Goal: Navigation & Orientation: Find specific page/section

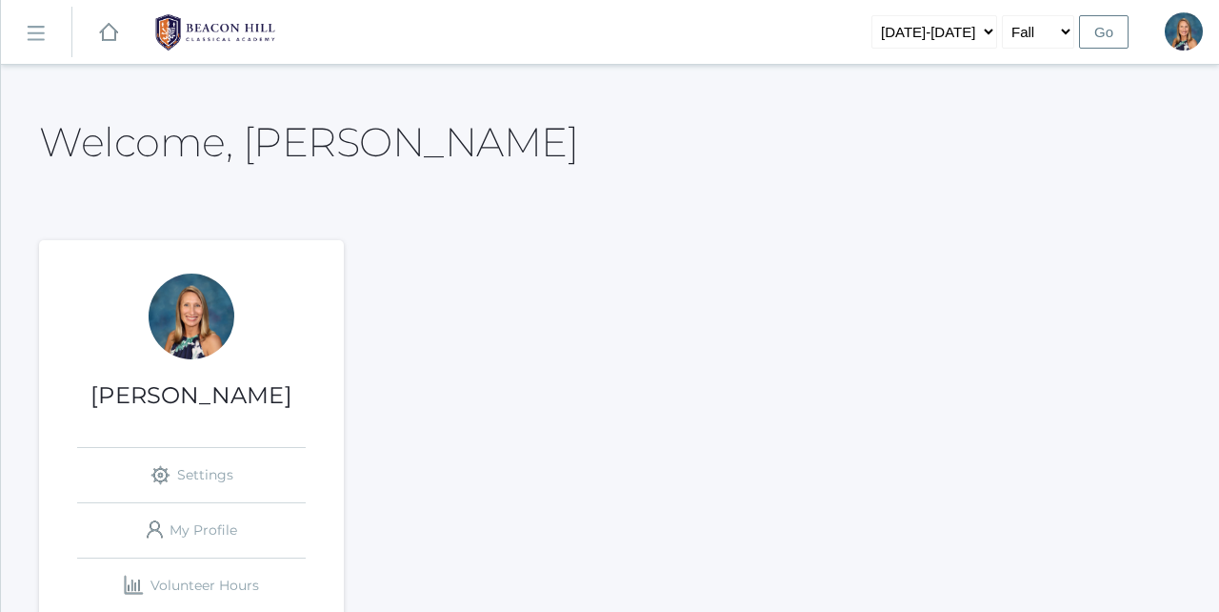
click at [35, 31] on rect at bounding box center [35, 33] width 30 height 30
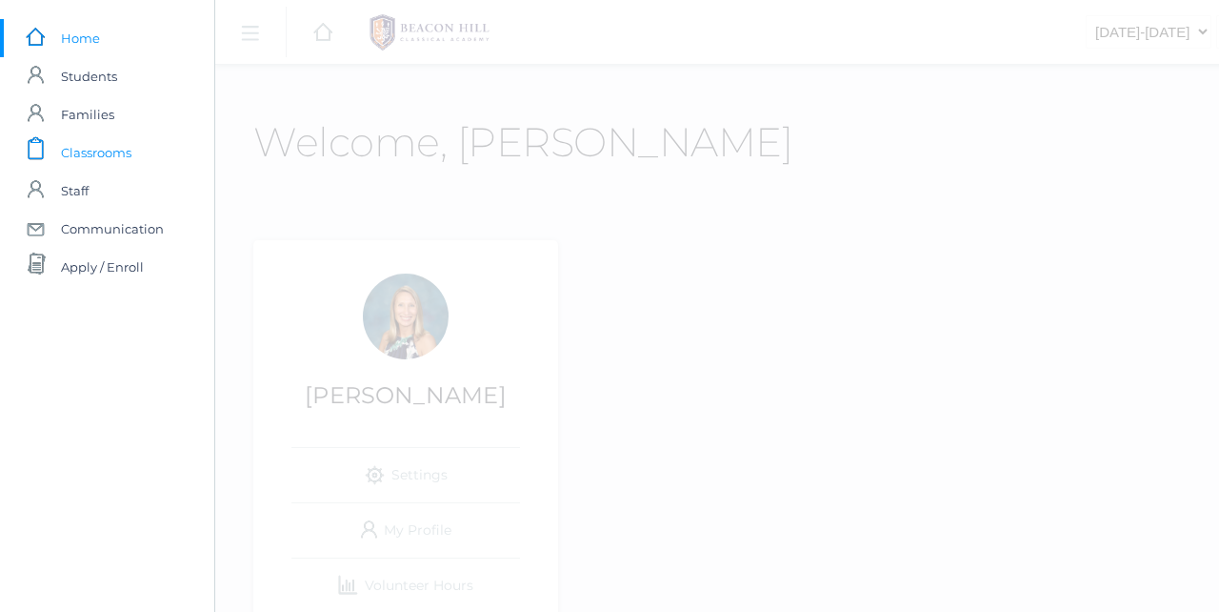
click at [112, 155] on span "Classrooms" at bounding box center [96, 152] width 70 height 38
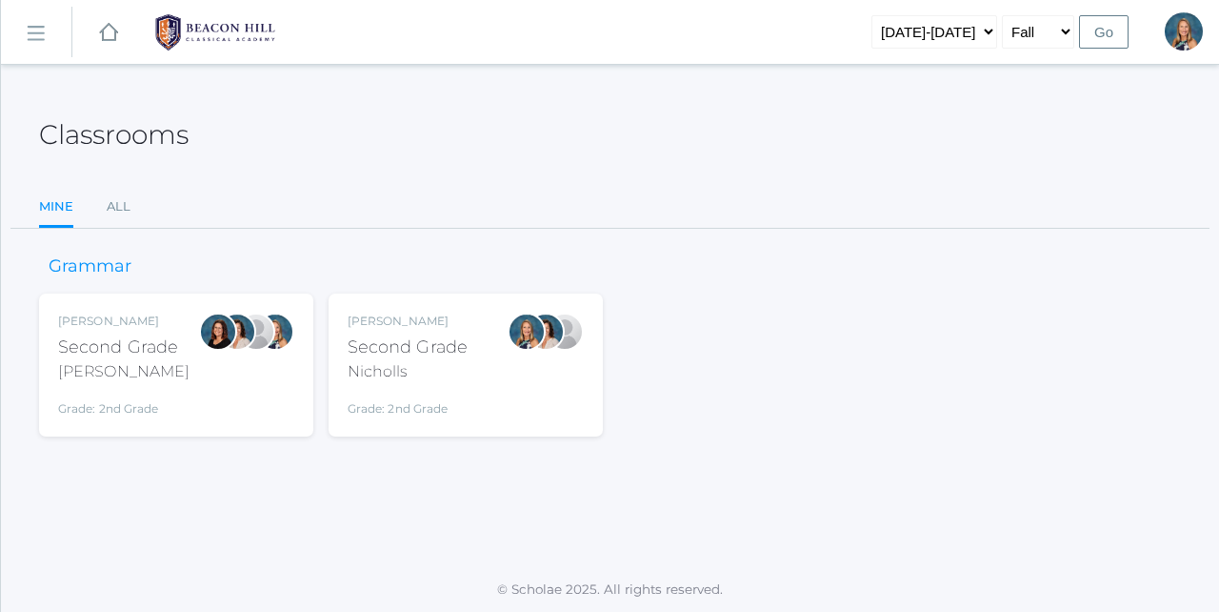
click at [451, 379] on div "Nicholls" at bounding box center [408, 371] width 120 height 23
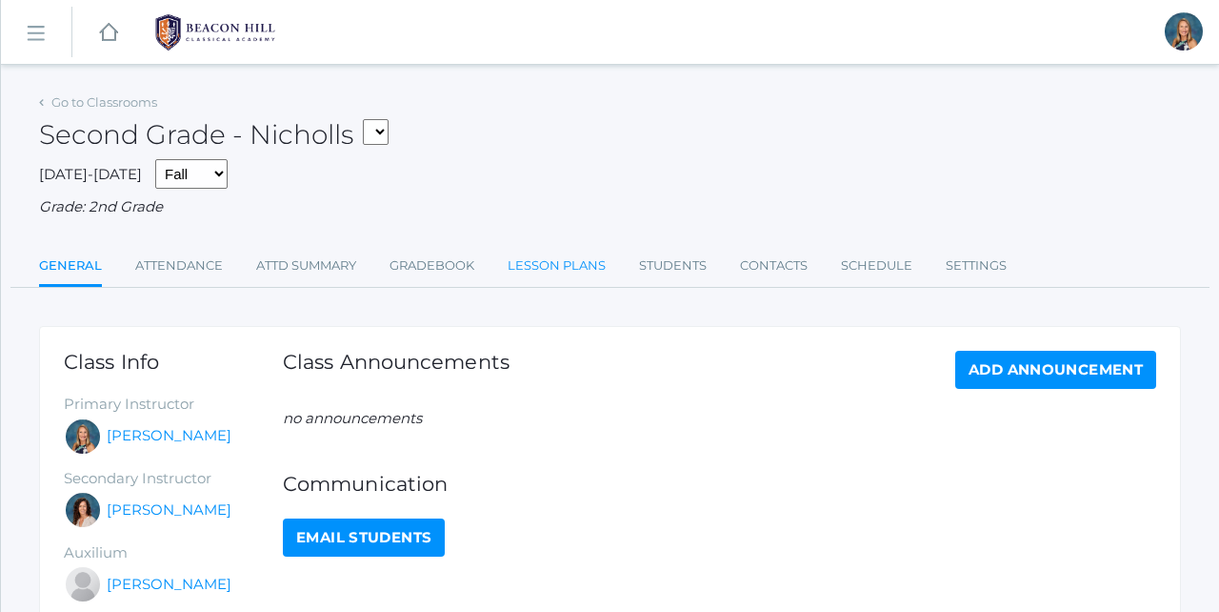
click at [542, 257] on link "Lesson Plans" at bounding box center [557, 266] width 98 height 38
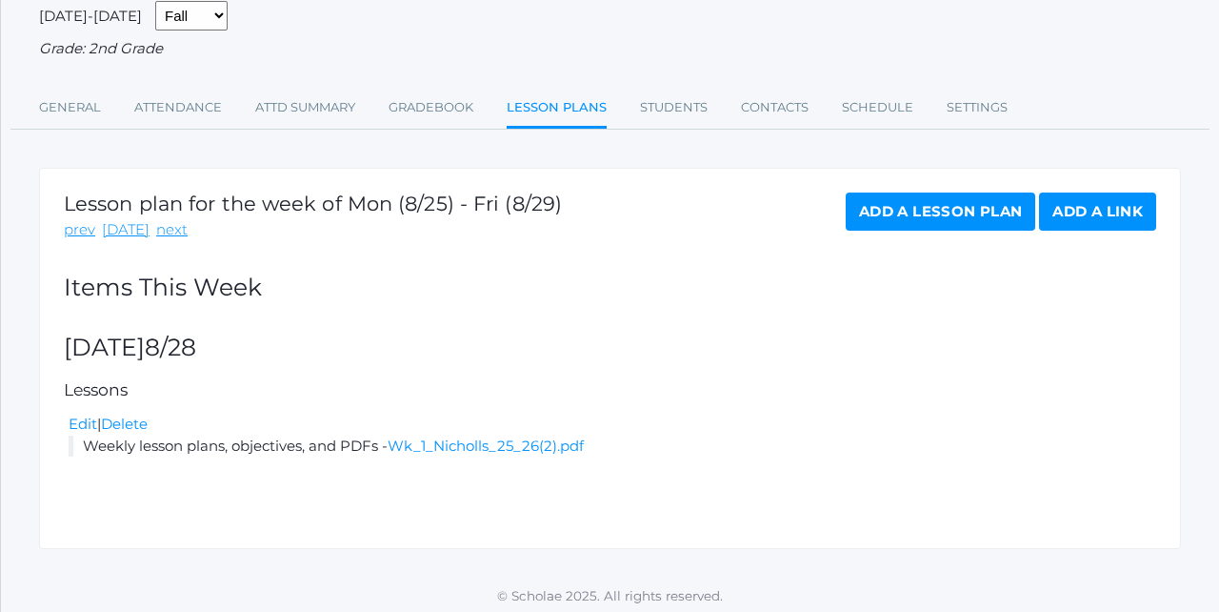
scroll to position [157, 0]
click at [165, 227] on link "next" at bounding box center [171, 231] width 31 height 22
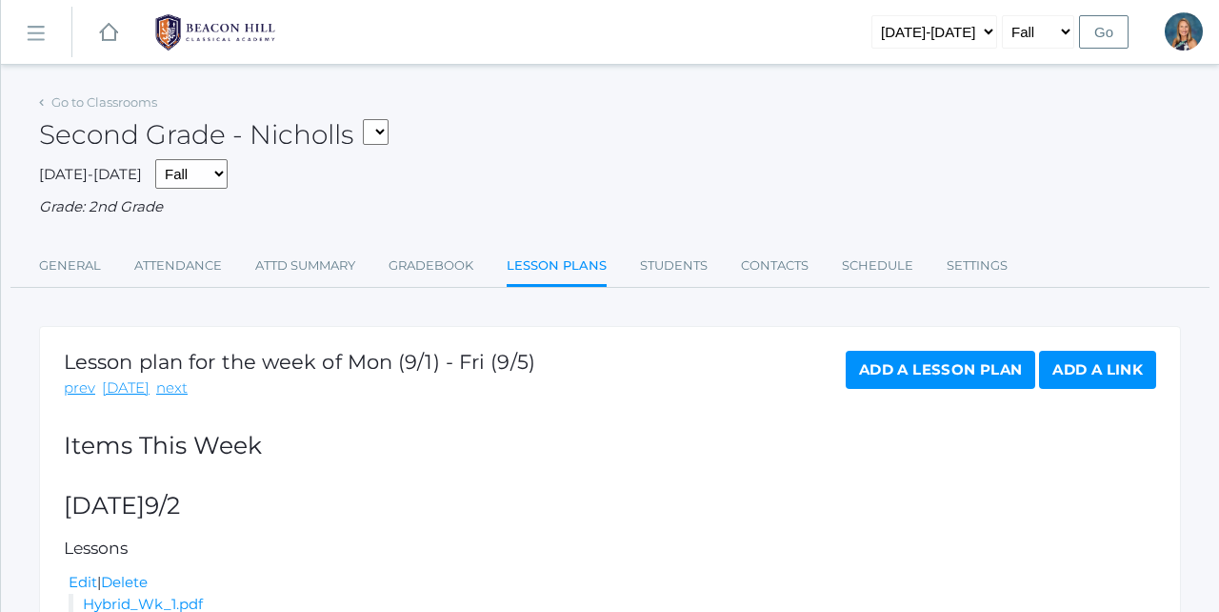
click at [41, 34] on rect at bounding box center [35, 33] width 30 height 30
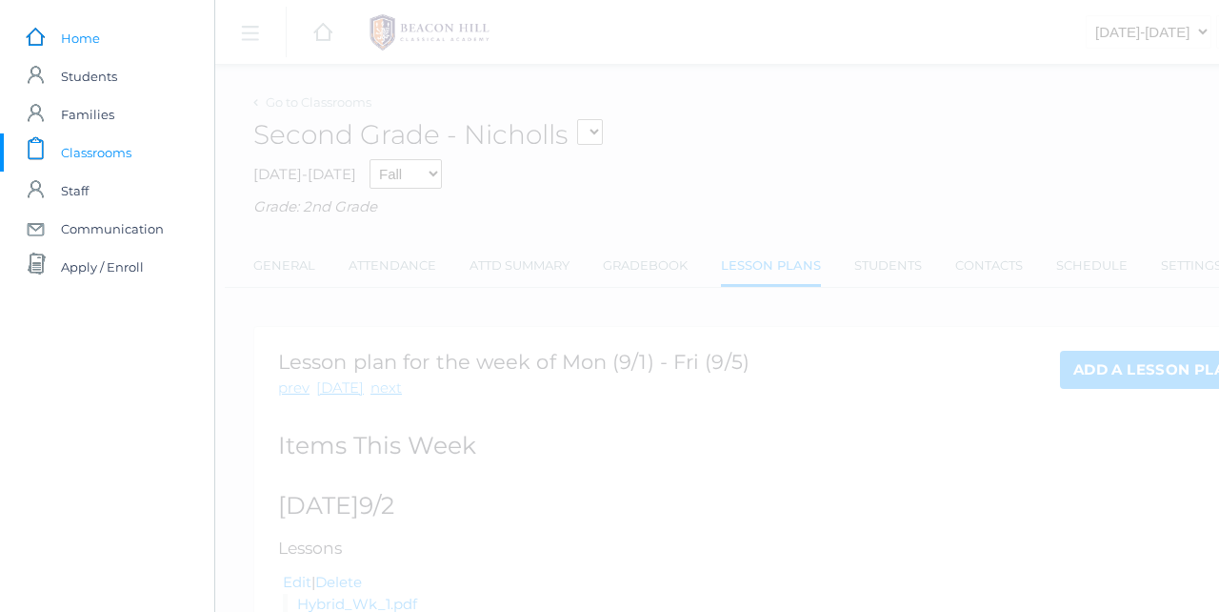
click at [93, 39] on span "Home" at bounding box center [80, 38] width 39 height 38
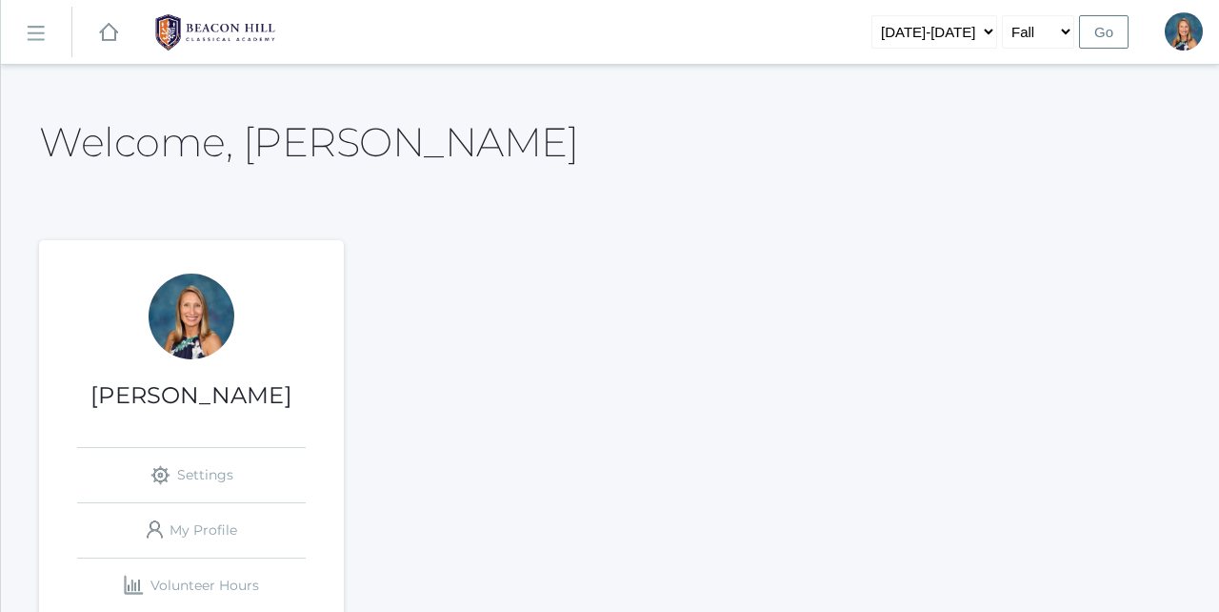
click at [33, 27] on rect at bounding box center [35, 33] width 30 height 30
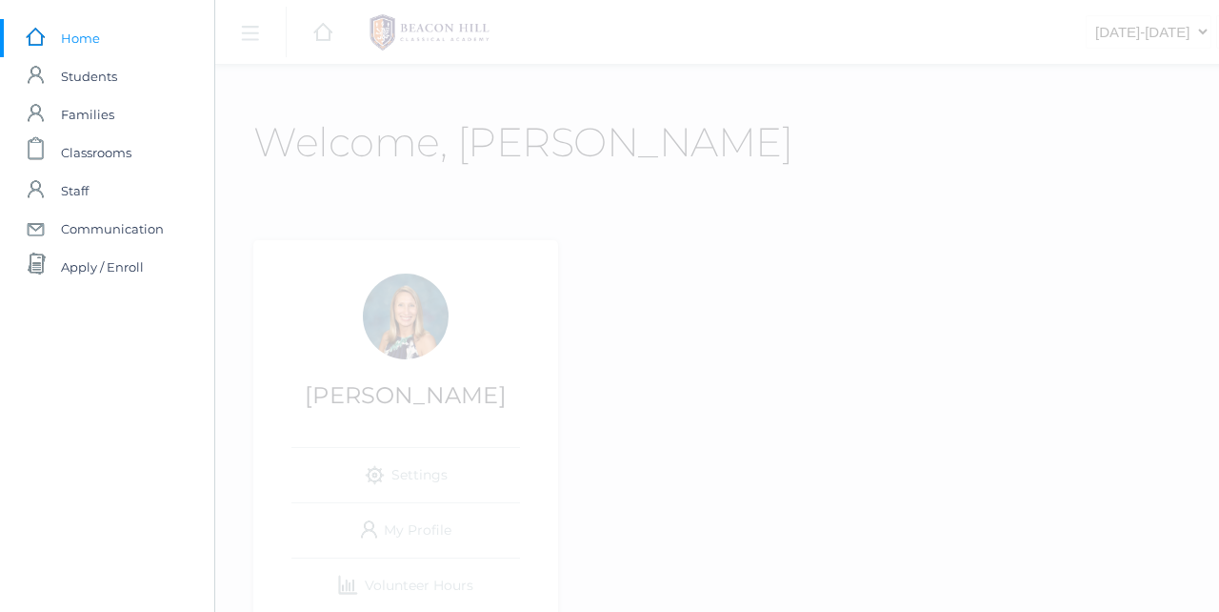
click at [36, 33] on rect at bounding box center [35, 37] width 23 height 23
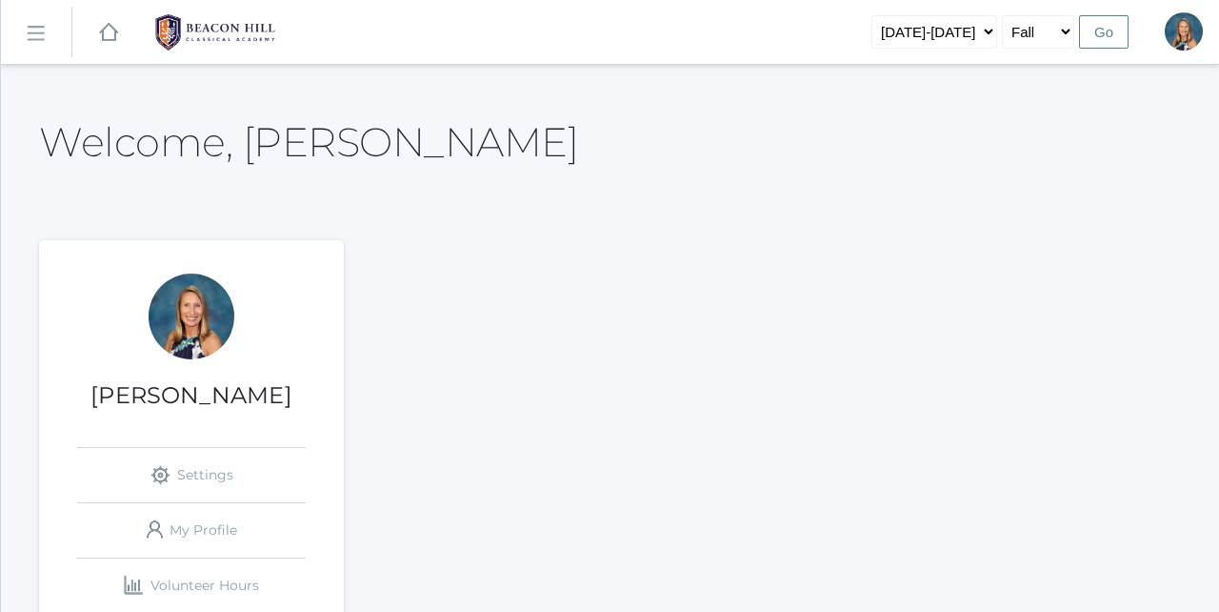
click at [43, 36] on rect at bounding box center [35, 33] width 30 height 30
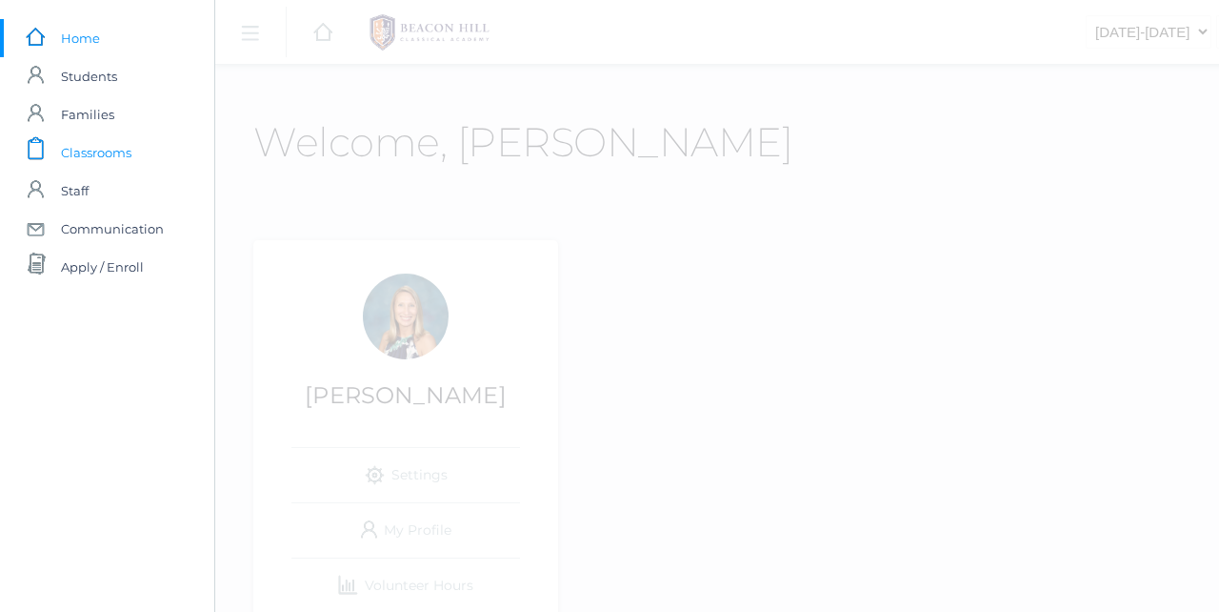
click at [106, 152] on span "Classrooms" at bounding box center [96, 152] width 70 height 38
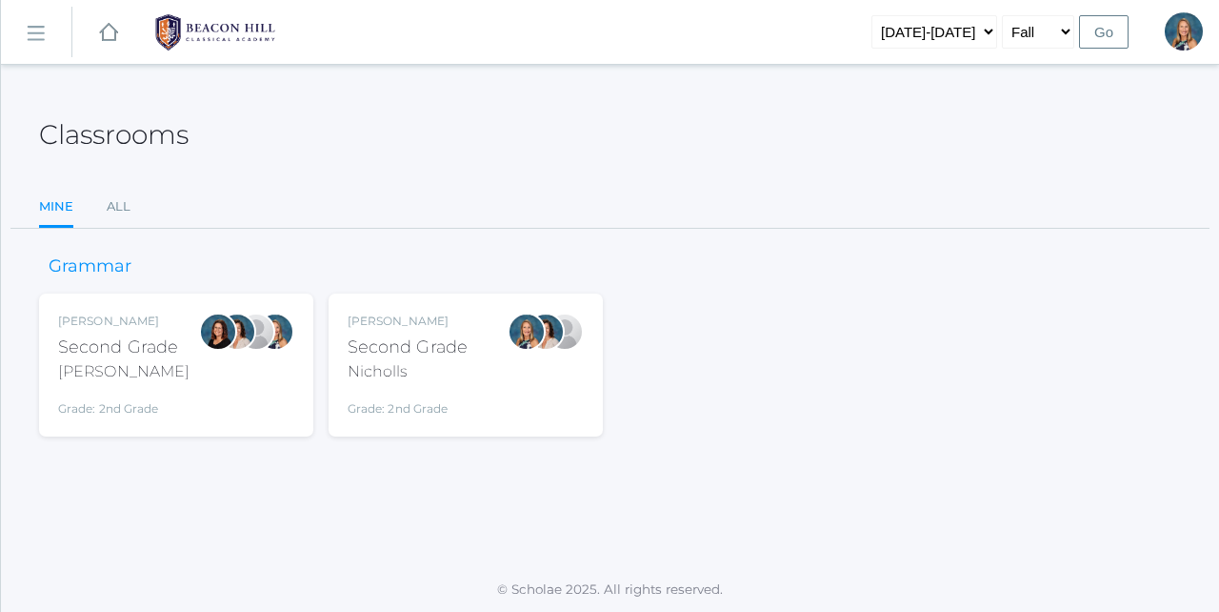
click at [427, 382] on div "[PERSON_NAME] Second Grade Nicholls Grade: 2nd Grade 02LA" at bounding box center [408, 364] width 120 height 105
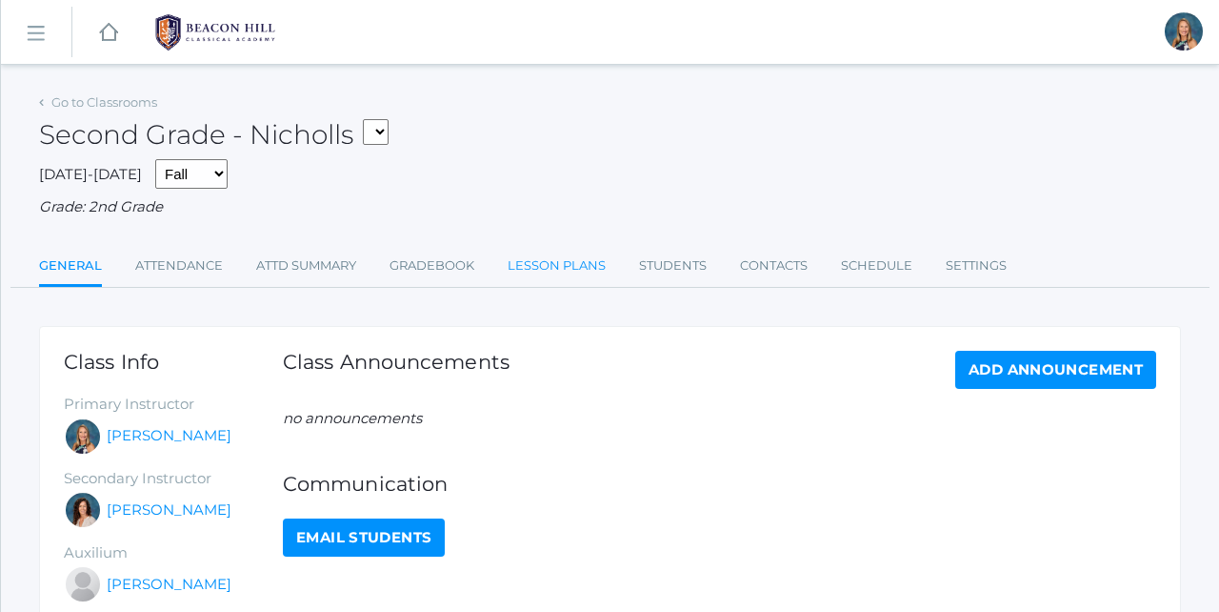
click at [548, 249] on link "Lesson Plans" at bounding box center [557, 266] width 98 height 38
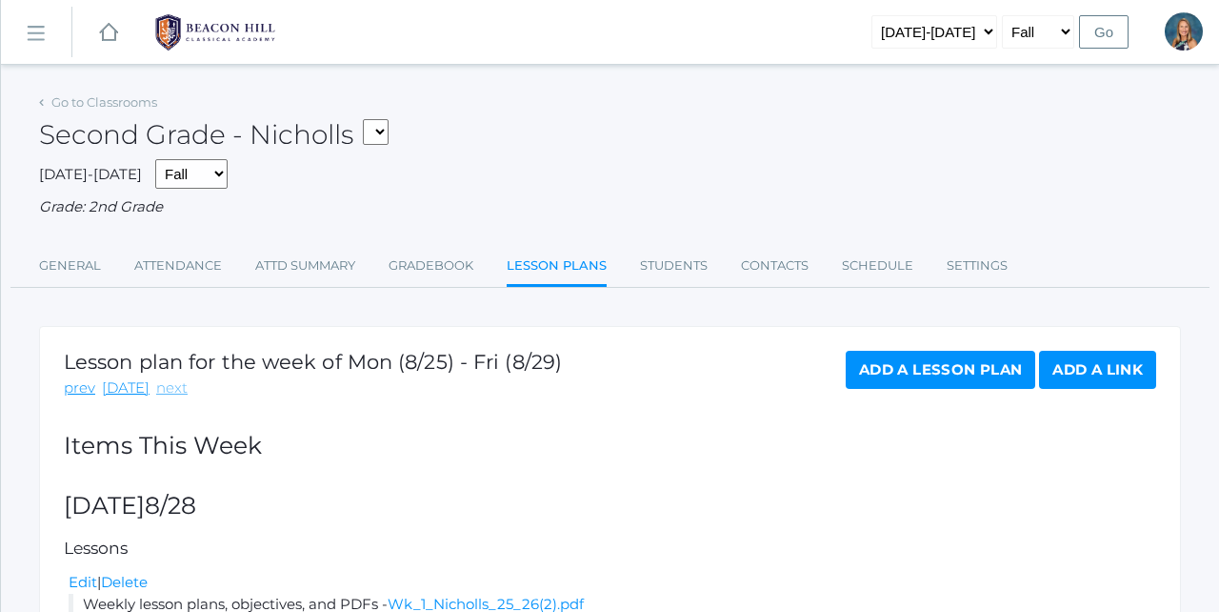
click at [169, 385] on link "next" at bounding box center [171, 388] width 31 height 22
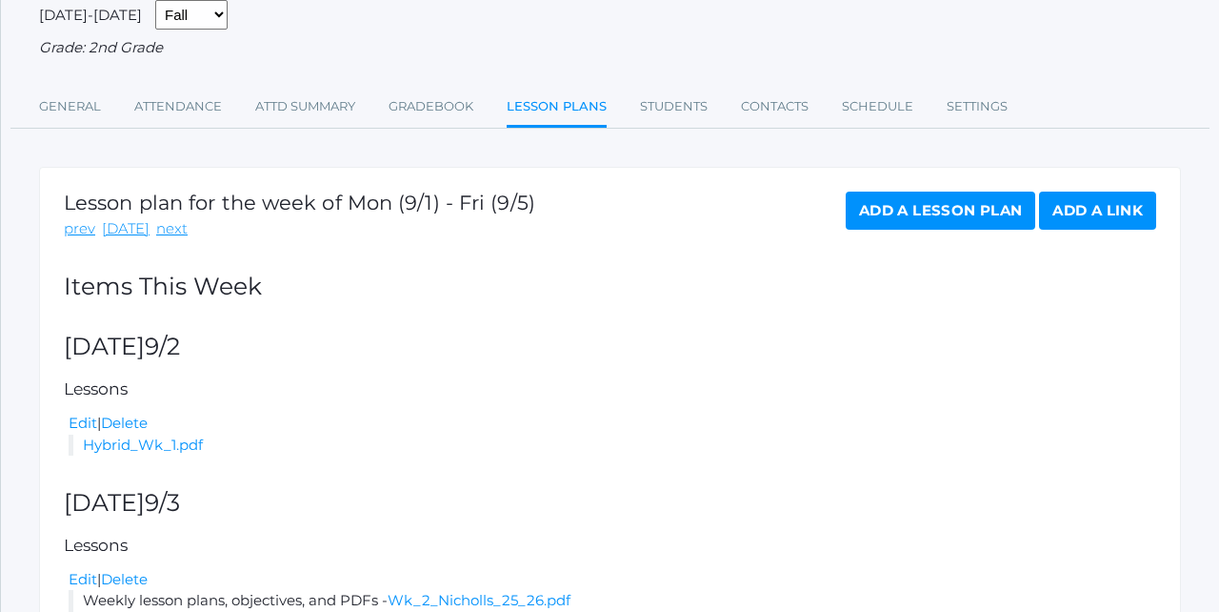
scroll to position [163, 0]
